Goal: Communication & Community: Answer question/provide support

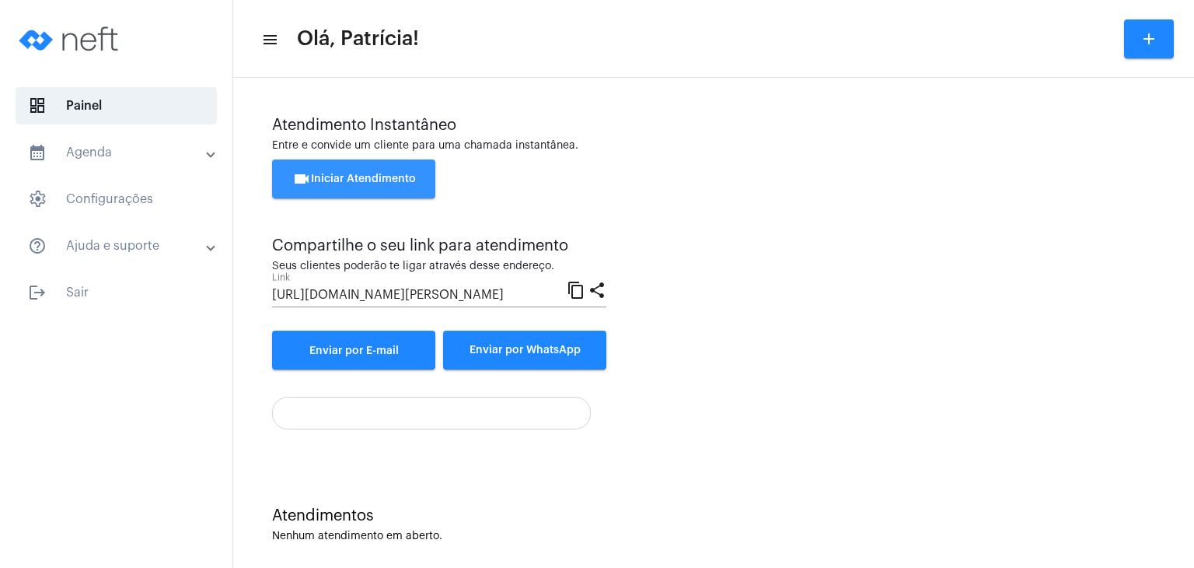
click at [392, 173] on button "videocam Iniciar Atendimento" at bounding box center [353, 178] width 163 height 39
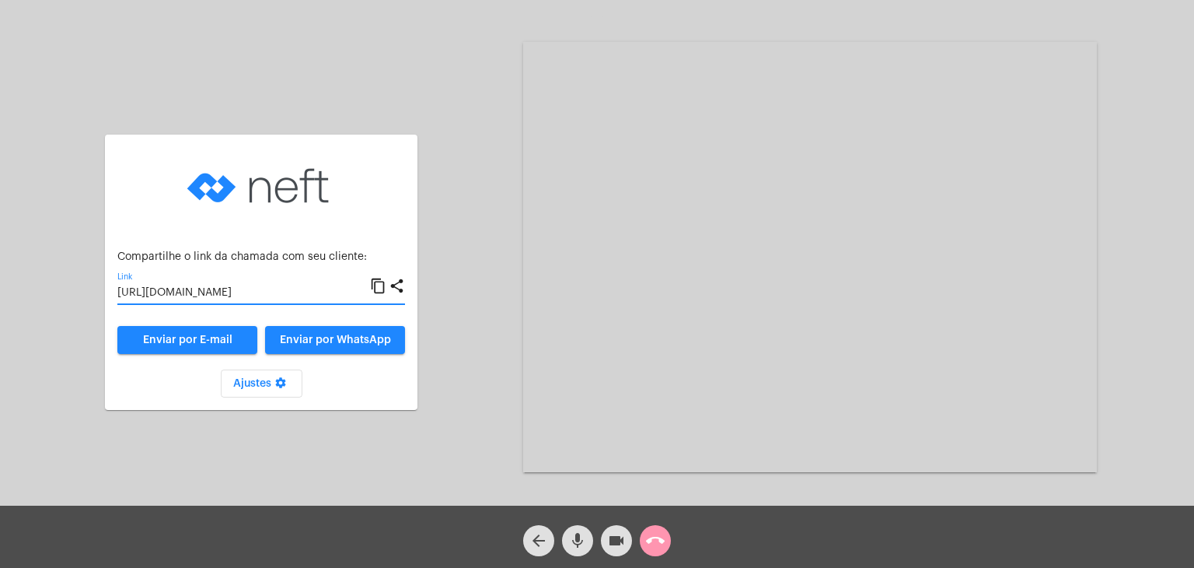
click at [246, 296] on input "[URL][DOMAIN_NAME]" at bounding box center [243, 293] width 253 height 12
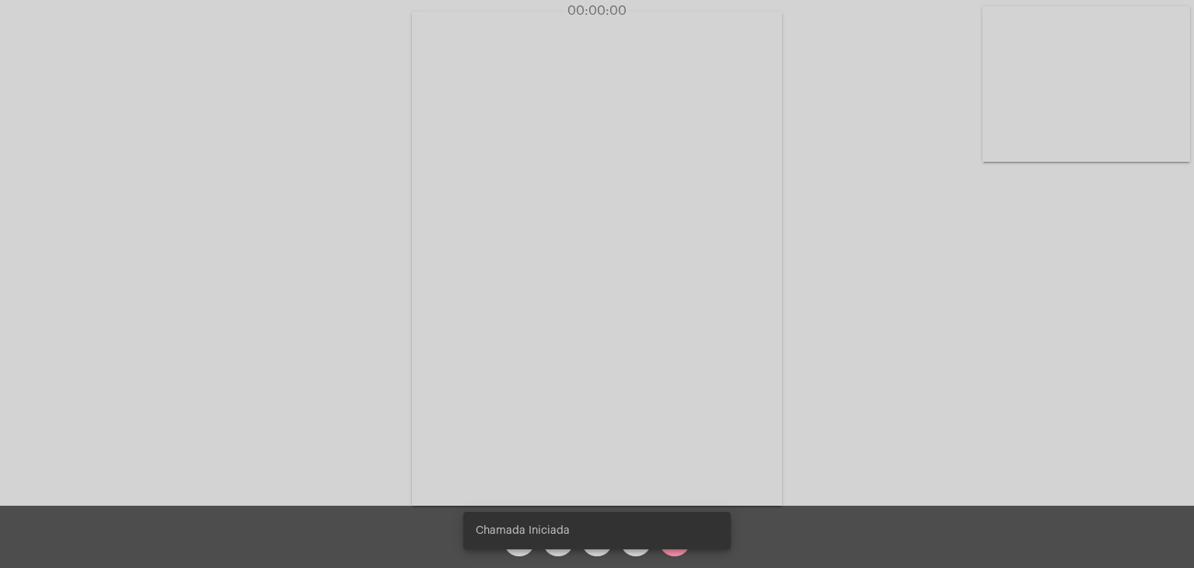
click at [1104, 87] on video at bounding box center [1087, 83] width 208 height 155
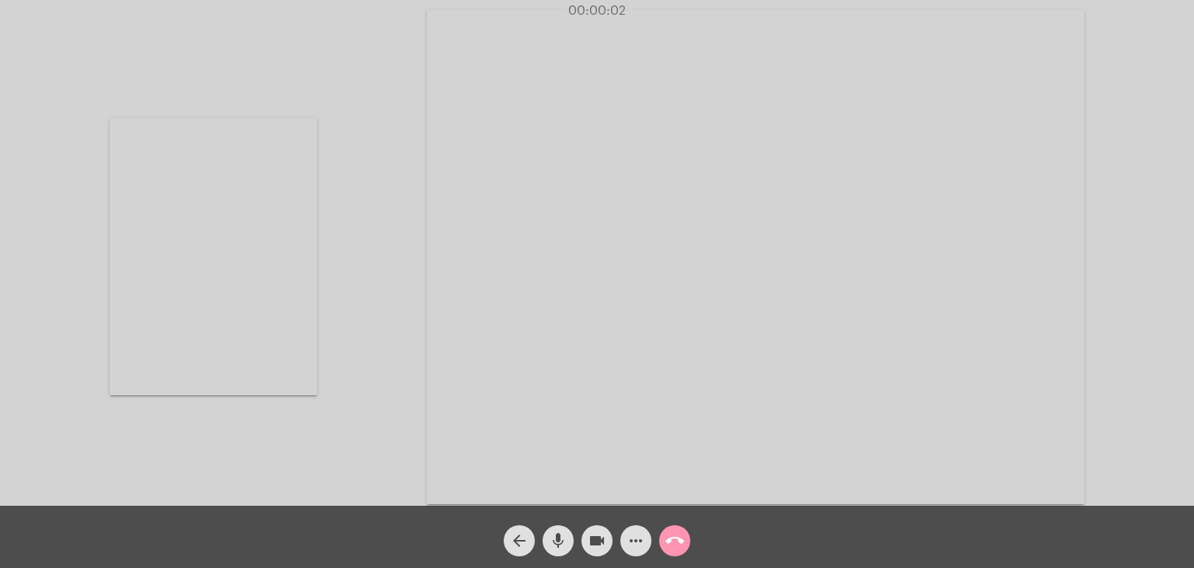
click at [837, 124] on video at bounding box center [756, 257] width 658 height 494
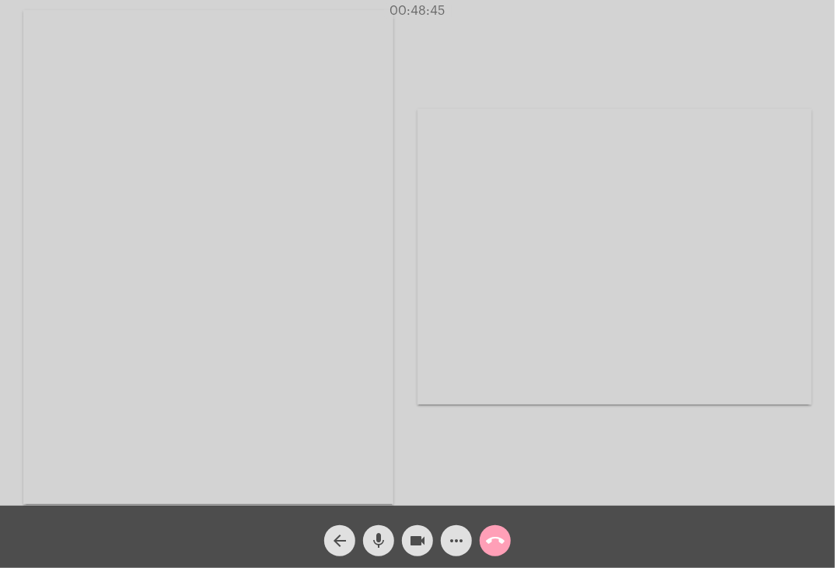
click at [498, 539] on mat-icon "call_end" at bounding box center [495, 540] width 19 height 19
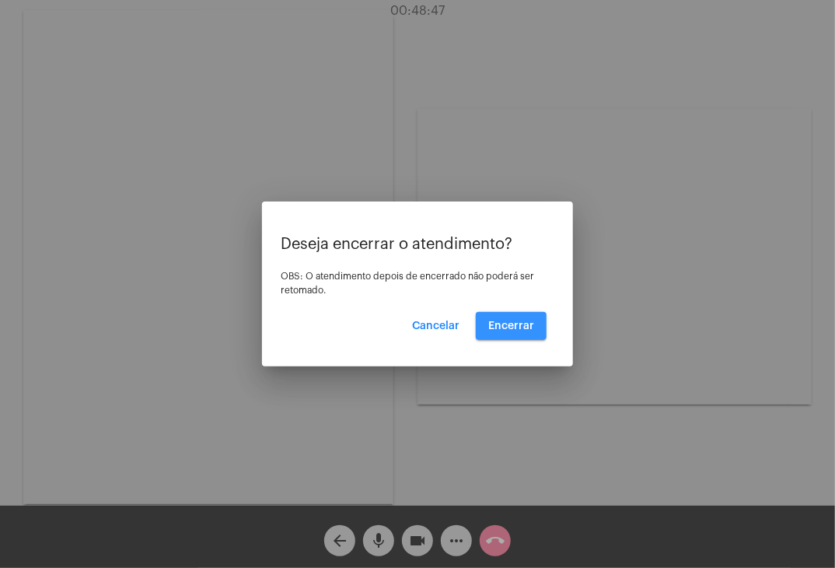
click at [507, 327] on span "Encerrar" at bounding box center [511, 325] width 46 height 11
